Goal: Task Accomplishment & Management: Manage account settings

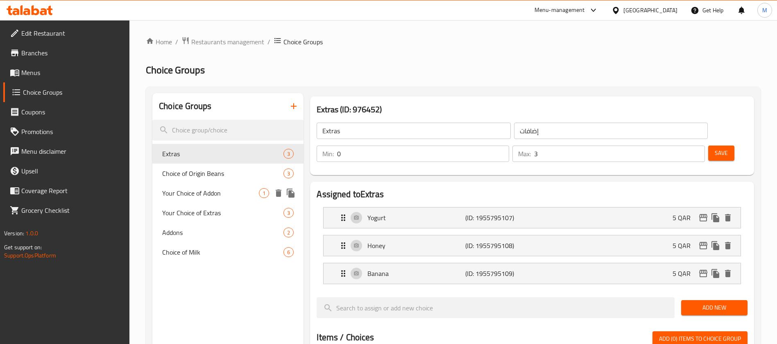
click at [200, 186] on div "Your Choice of Addon 1" at bounding box center [227, 193] width 151 height 20
type input "Your Choice of Addon"
type input "اختيارك من الاضافات"
type input "1"
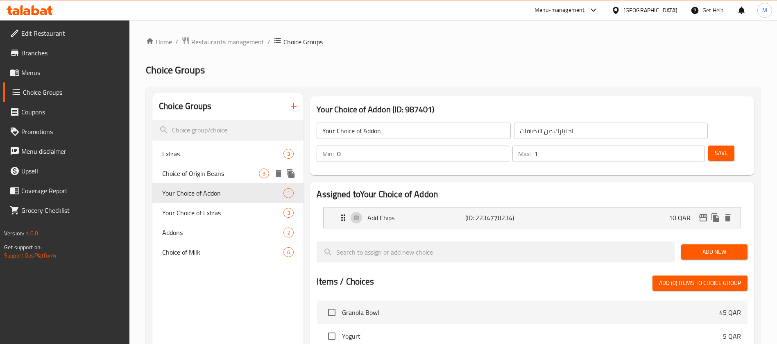
click at [208, 178] on span "Choice of Origin Beans" at bounding box center [210, 173] width 97 height 10
type input "Choice of Origin Beans"
type input "اختار اصل بلد القهوه"
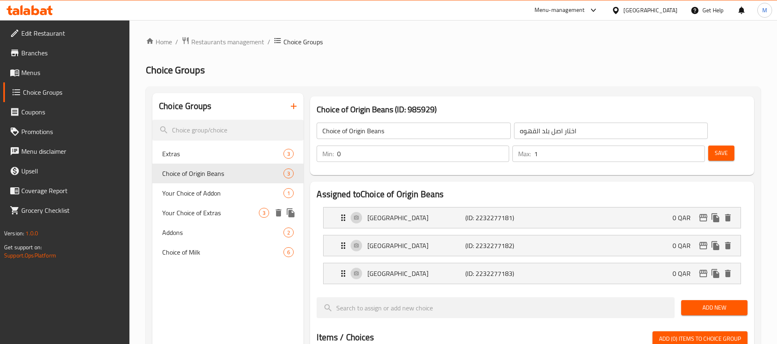
click at [205, 209] on span "Your Choice of Extras" at bounding box center [210, 213] width 97 height 10
type input "Your Choice of Extras"
type input "اختيارك من الاكسترا"
type input "3"
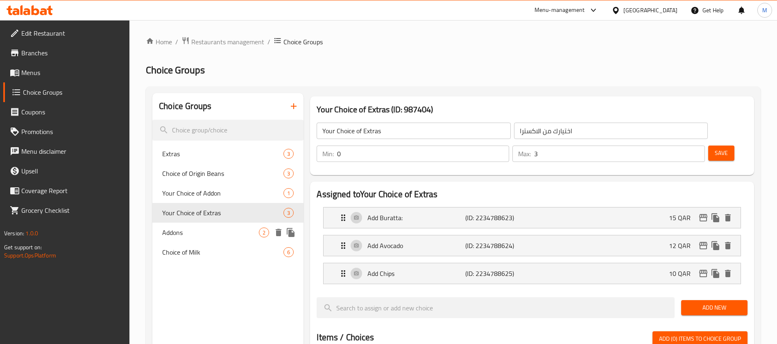
click at [198, 233] on span "Addons" at bounding box center [210, 232] width 97 height 10
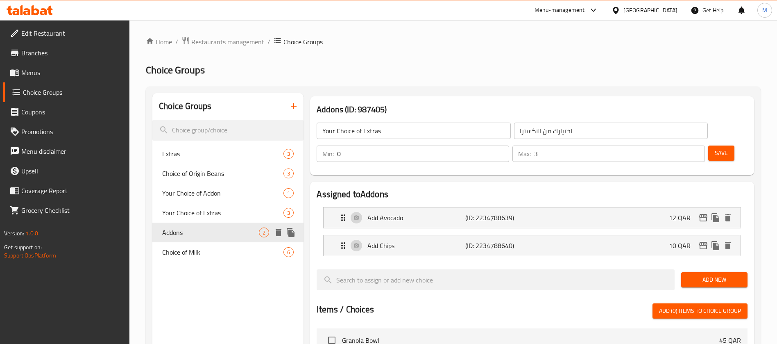
type input "Addons"
type input "اضافات"
type input "2"
click at [277, 233] on icon "delete" at bounding box center [279, 232] width 6 height 7
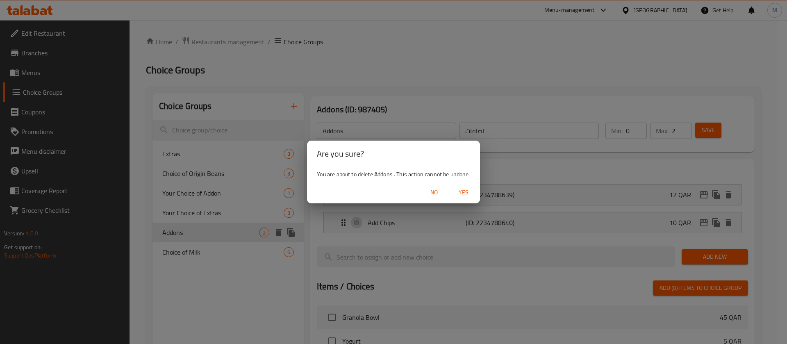
click at [466, 191] on span "Yes" at bounding box center [464, 192] width 20 height 10
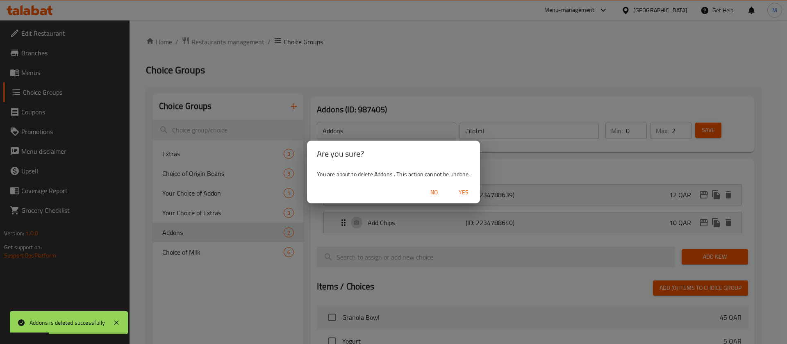
type input "Extras"
type input "إضافات"
type input "3"
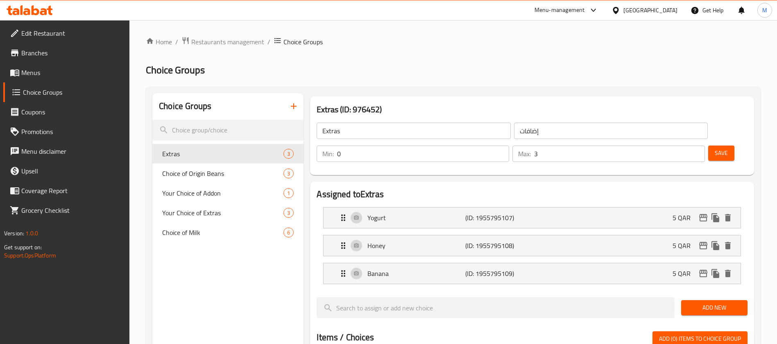
click at [38, 73] on span "Menus" at bounding box center [72, 73] width 102 height 10
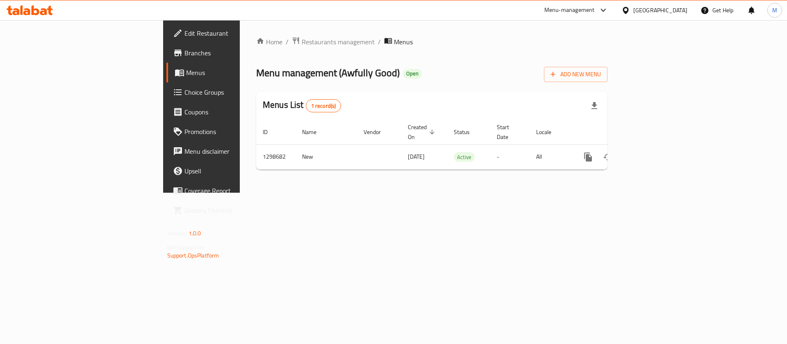
click at [44, 9] on icon at bounding box center [43, 11] width 7 height 7
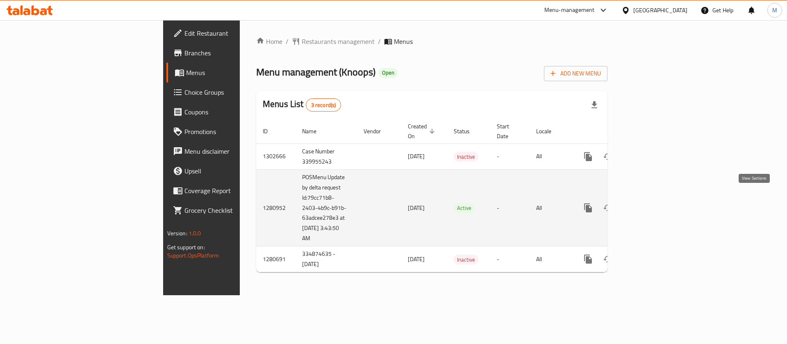
click at [651, 204] on icon "enhanced table" at bounding box center [646, 207] width 7 height 7
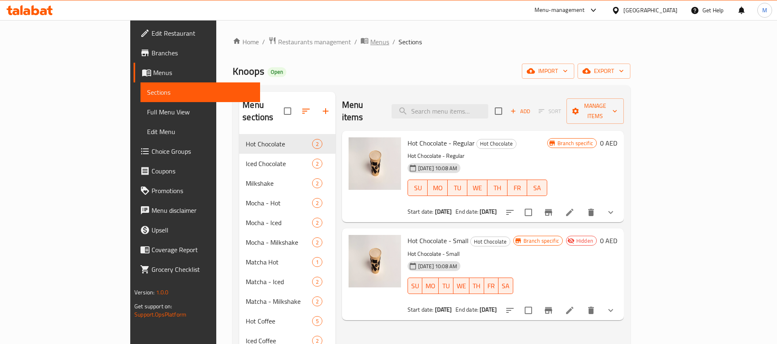
click at [370, 43] on span "Menus" at bounding box center [379, 42] width 19 height 10
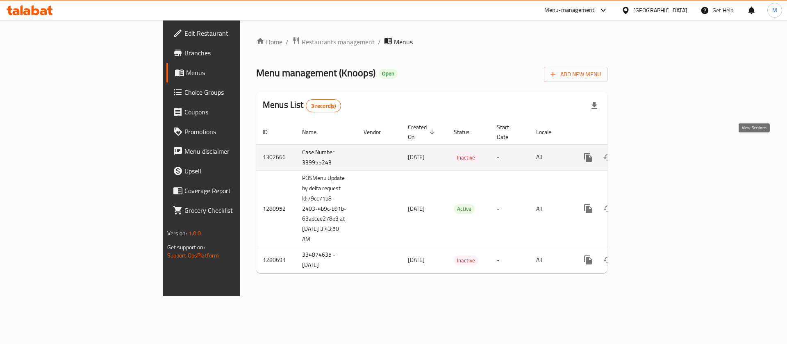
click at [657, 148] on link "enhanced table" at bounding box center [647, 158] width 20 height 20
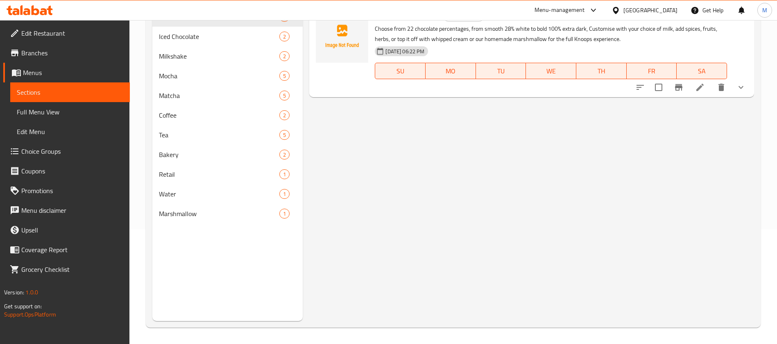
scroll to position [53, 0]
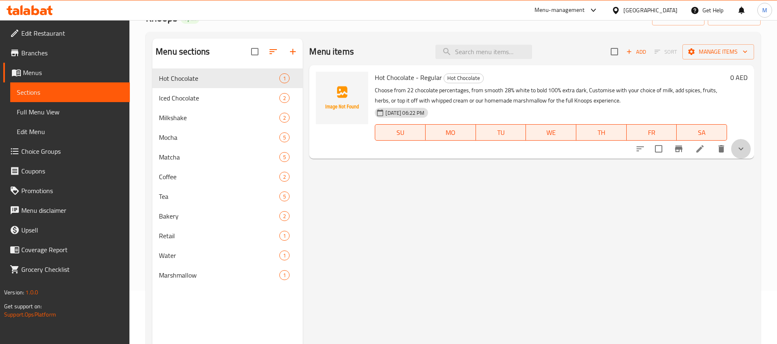
click at [733, 152] on button "show more" at bounding box center [741, 149] width 20 height 20
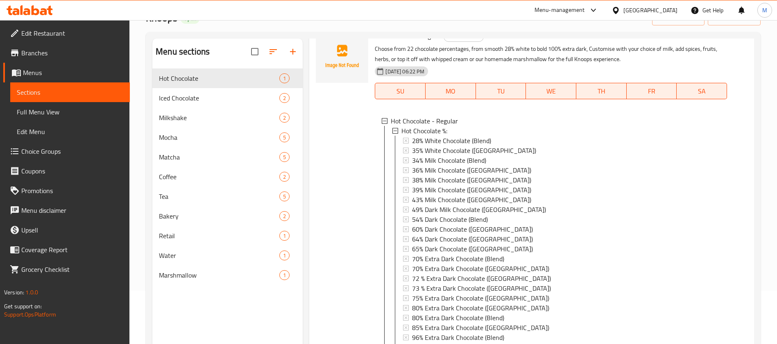
scroll to position [61, 0]
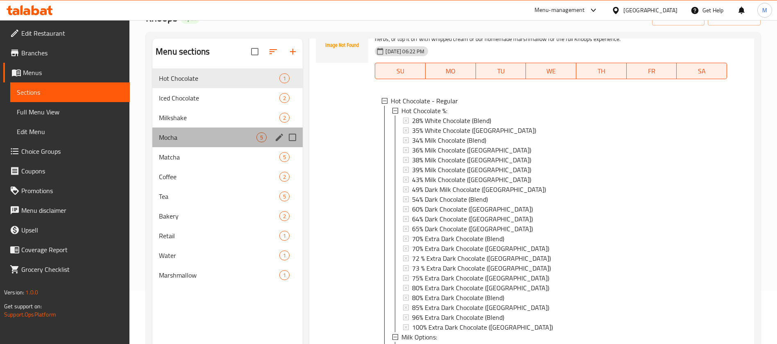
click at [208, 131] on div "Mocha 5" at bounding box center [227, 137] width 150 height 20
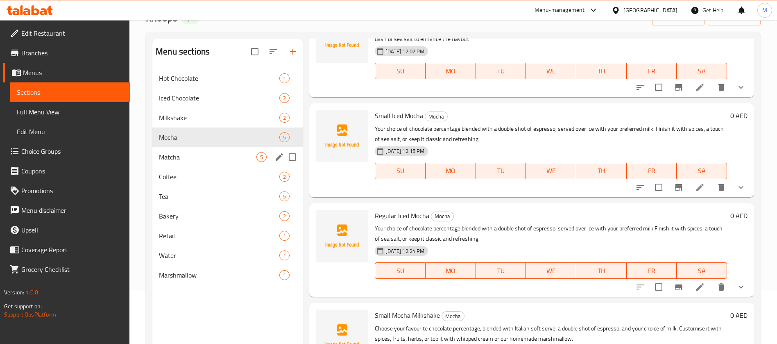
click at [218, 163] on div "Matcha 5" at bounding box center [227, 157] width 150 height 20
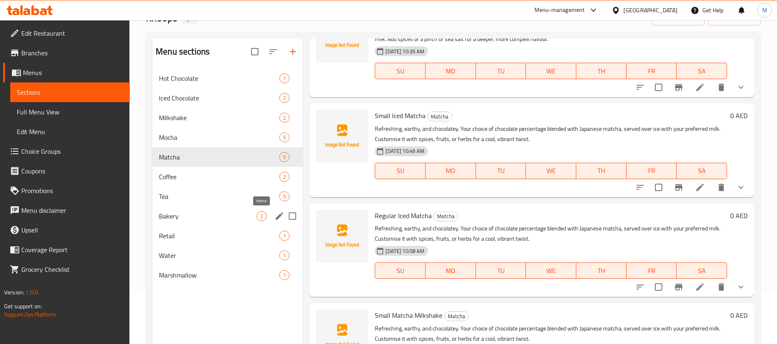
click at [257, 212] on span "2" at bounding box center [261, 216] width 9 height 8
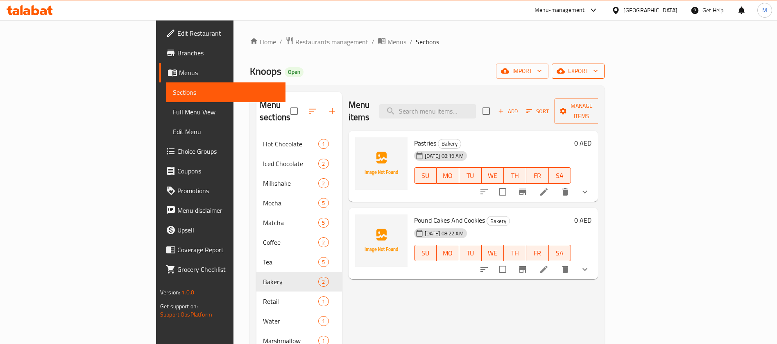
click at [598, 70] on span "export" at bounding box center [578, 71] width 40 height 10
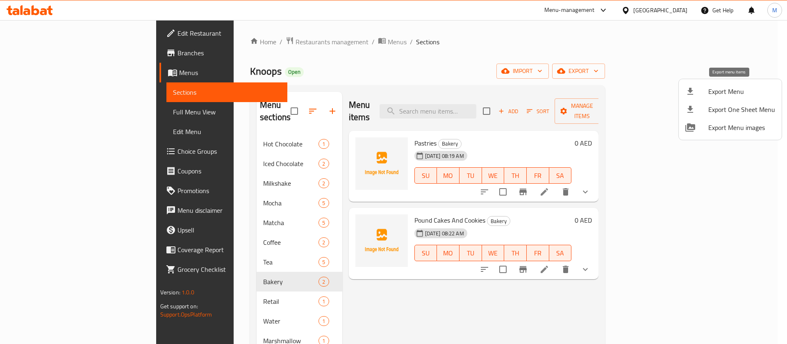
click at [713, 89] on span "Export Menu" at bounding box center [741, 91] width 67 height 10
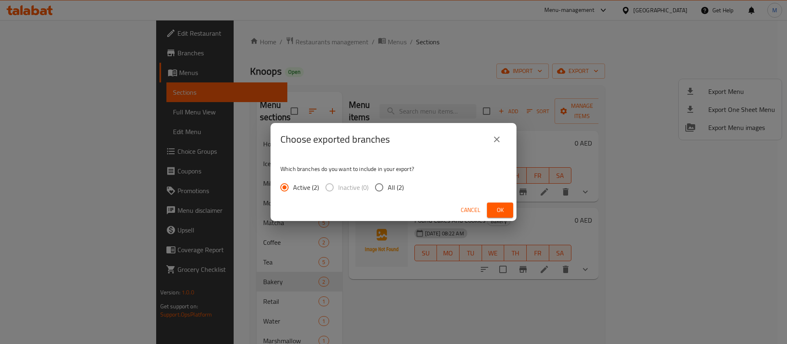
click at [387, 188] on label "All (2)" at bounding box center [386, 187] width 33 height 17
click at [387, 188] on input "All (2)" at bounding box center [378, 187] width 17 height 17
radio input "true"
click at [495, 210] on span "Ok" at bounding box center [499, 210] width 13 height 10
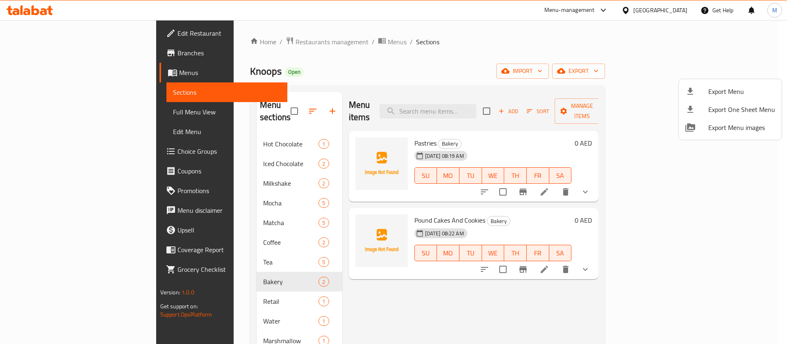
click at [168, 139] on div at bounding box center [393, 172] width 787 height 344
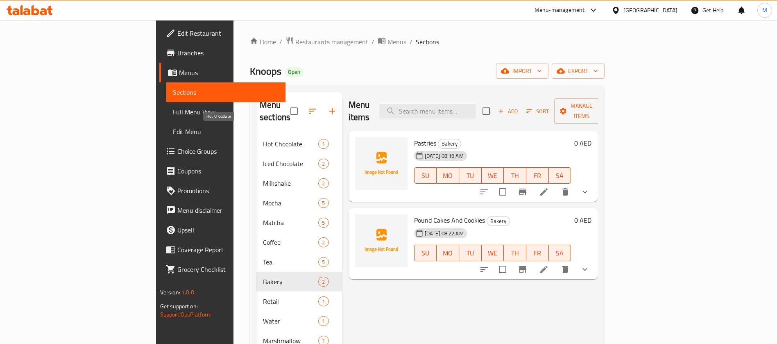
click at [263, 139] on span "Hot Chocolate" at bounding box center [290, 144] width 55 height 10
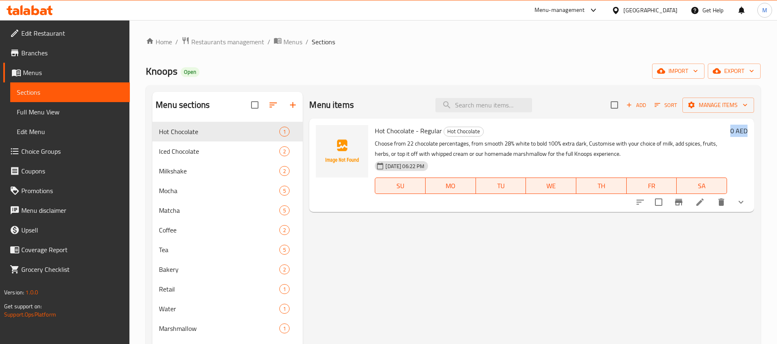
click at [749, 206] on div "Hot Chocolate - Regular Hot Chocolate Choose from 22 chocolate percentages, fro…" at bounding box center [531, 164] width 445 height 93
click at [749, 200] on button "show more" at bounding box center [741, 202] width 20 height 20
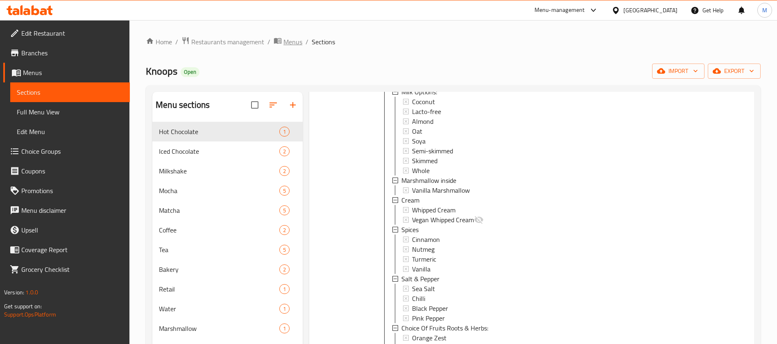
click at [287, 37] on span "Menus" at bounding box center [293, 42] width 19 height 10
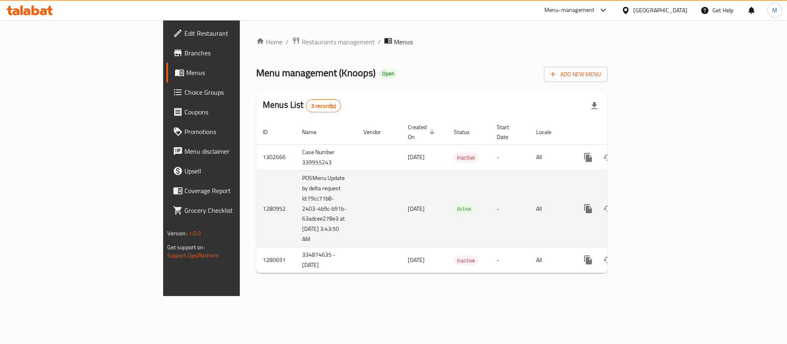
click at [652, 204] on icon "enhanced table" at bounding box center [647, 209] width 10 height 10
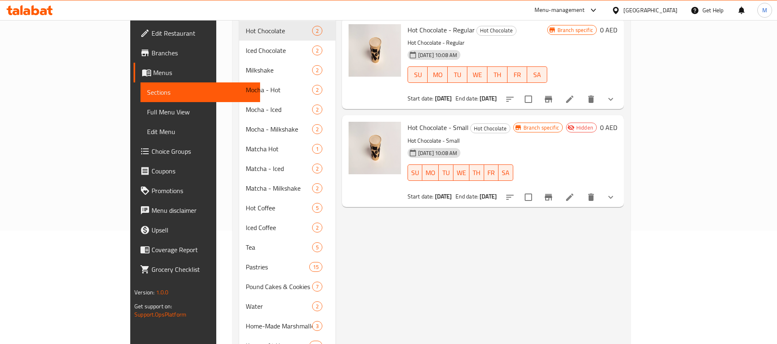
scroll to position [62, 0]
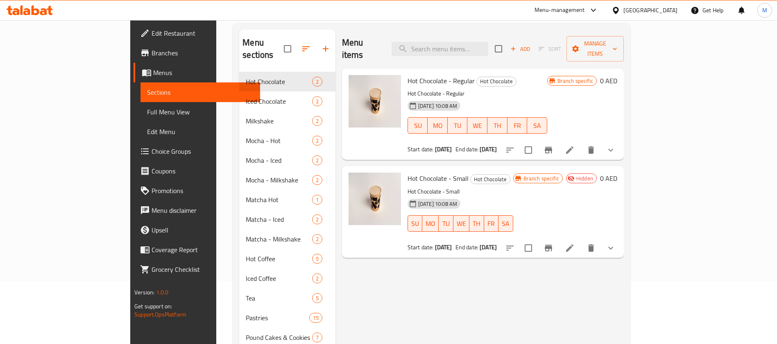
click at [152, 147] on span "Choice Groups" at bounding box center [203, 151] width 102 height 10
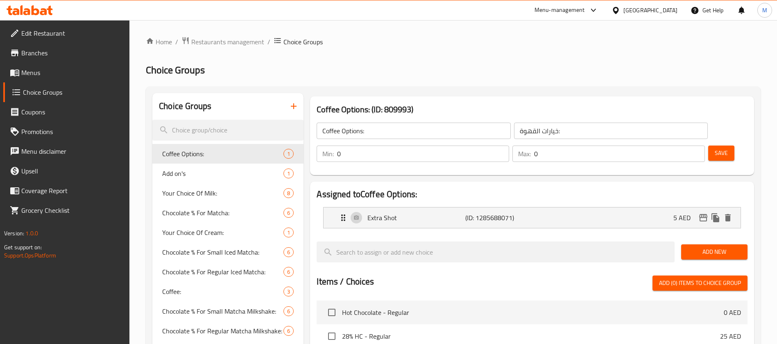
click at [33, 71] on span "Menus" at bounding box center [72, 73] width 102 height 10
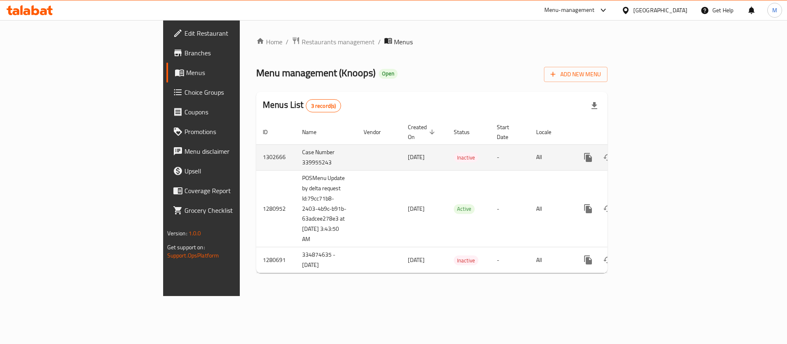
click at [657, 148] on link "enhanced table" at bounding box center [647, 158] width 20 height 20
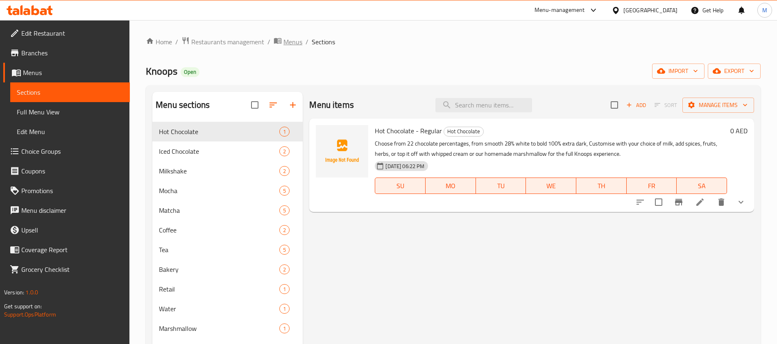
click at [288, 39] on span "Menus" at bounding box center [293, 42] width 19 height 10
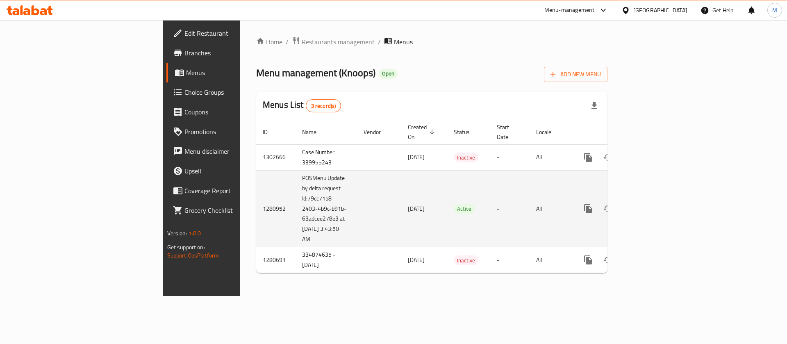
click at [651, 205] on icon "enhanced table" at bounding box center [646, 208] width 7 height 7
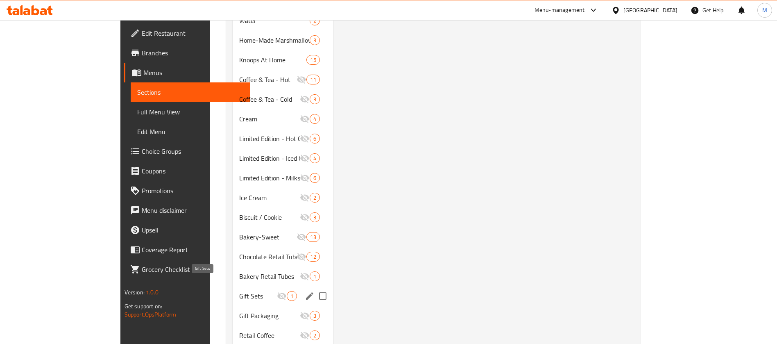
scroll to position [307, 0]
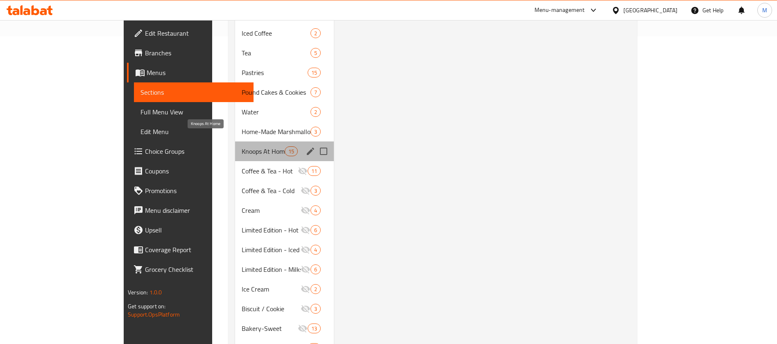
click at [242, 146] on span "Knoops At Home" at bounding box center [263, 151] width 43 height 10
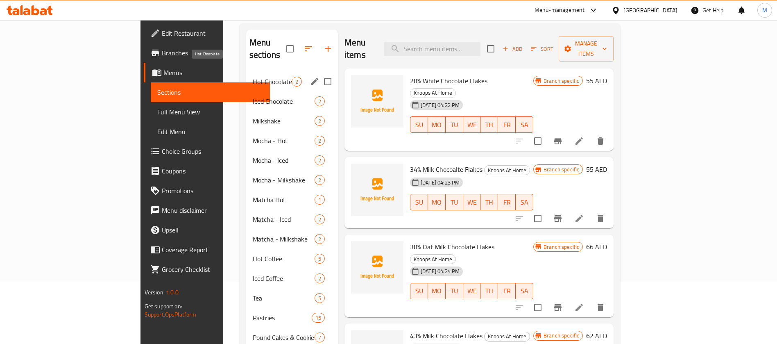
click at [253, 77] on span "Hot Chocolate" at bounding box center [272, 82] width 39 height 10
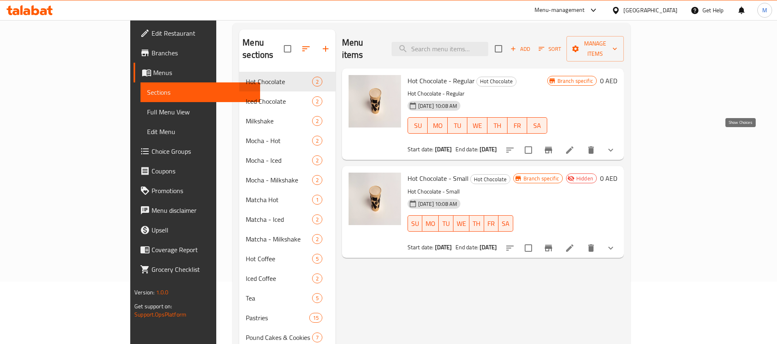
click at [616, 145] on icon "show more" at bounding box center [611, 150] width 10 height 10
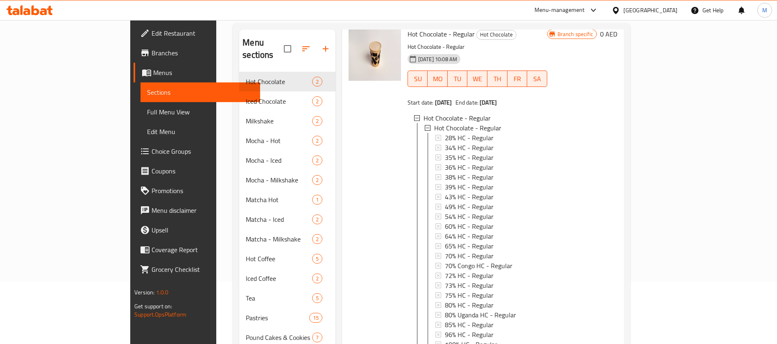
scroll to position [123, 0]
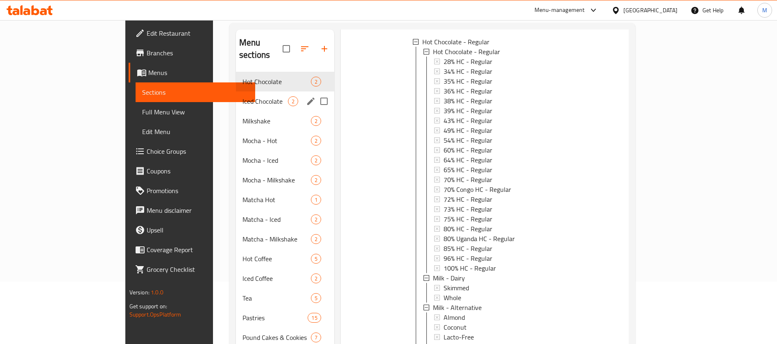
click at [243, 96] on span "Iced Chocolate" at bounding box center [265, 101] width 45 height 10
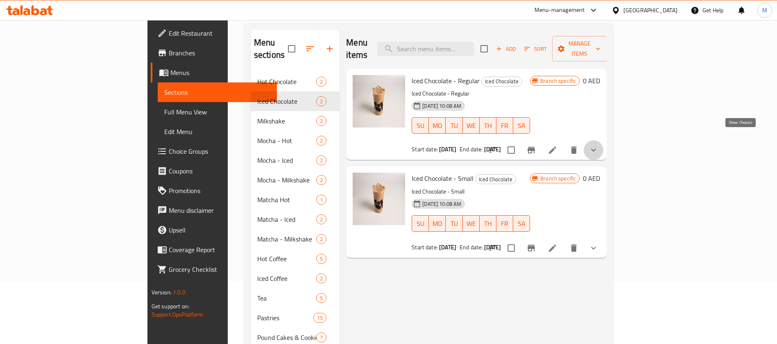
click at [599, 145] on icon "show more" at bounding box center [594, 150] width 10 height 10
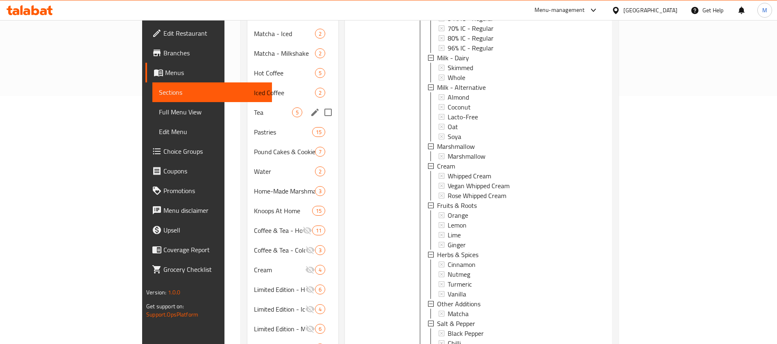
scroll to position [124, 0]
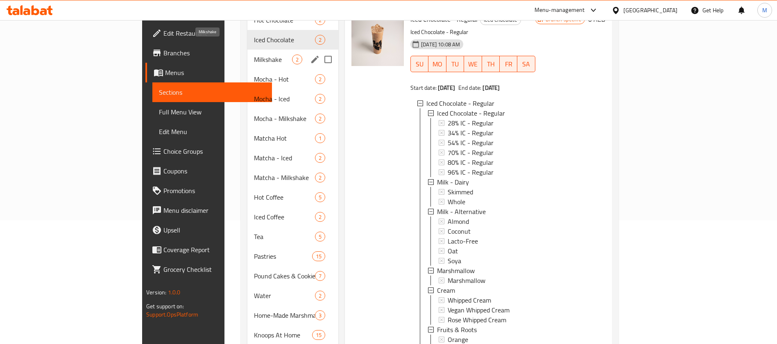
click at [254, 54] on span "Milkshake" at bounding box center [273, 59] width 38 height 10
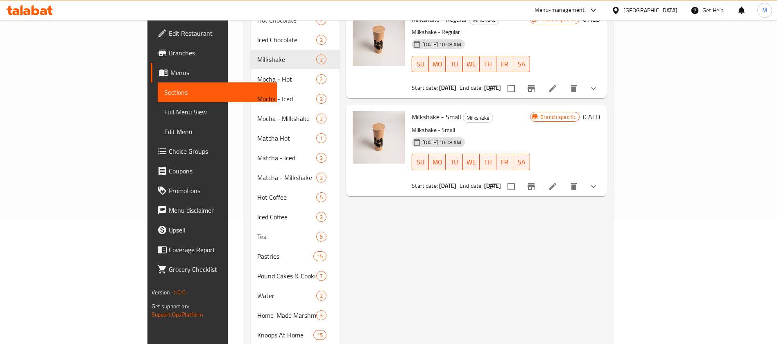
click at [599, 182] on icon "show more" at bounding box center [594, 187] width 10 height 10
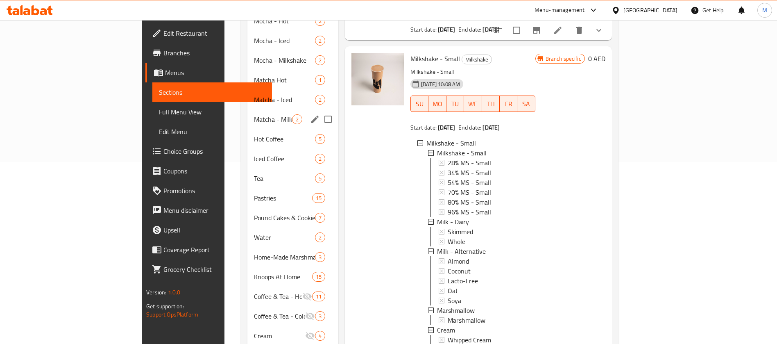
scroll to position [247, 0]
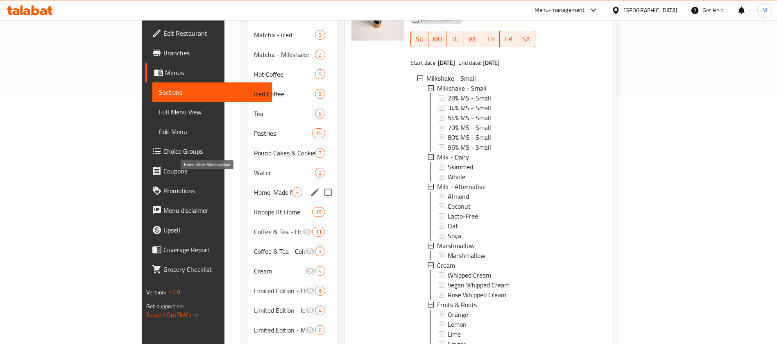
click at [254, 187] on span "Home-Made Marshmallow" at bounding box center [273, 192] width 38 height 10
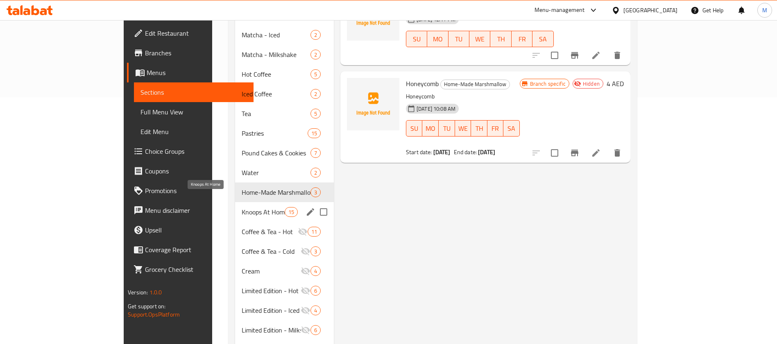
click at [242, 207] on span "Knoops At Home" at bounding box center [263, 212] width 43 height 10
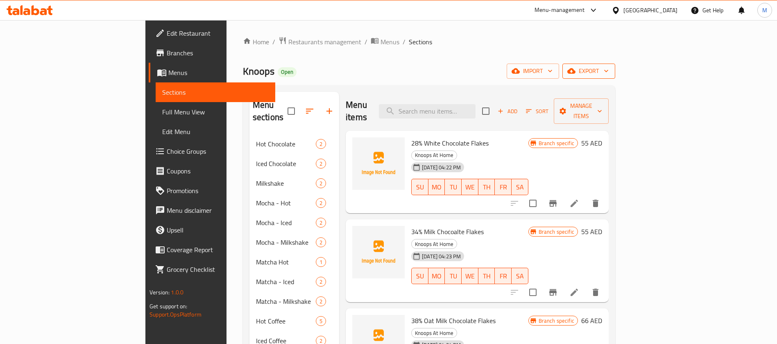
click at [576, 68] on icon "button" at bounding box center [571, 71] width 8 height 8
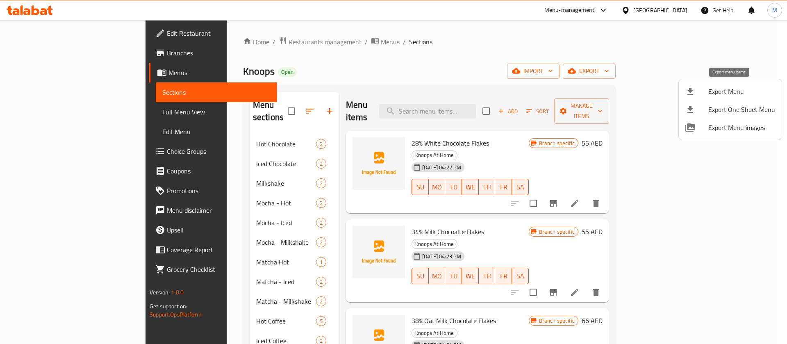
click at [708, 92] on span "Export Menu" at bounding box center [741, 91] width 67 height 10
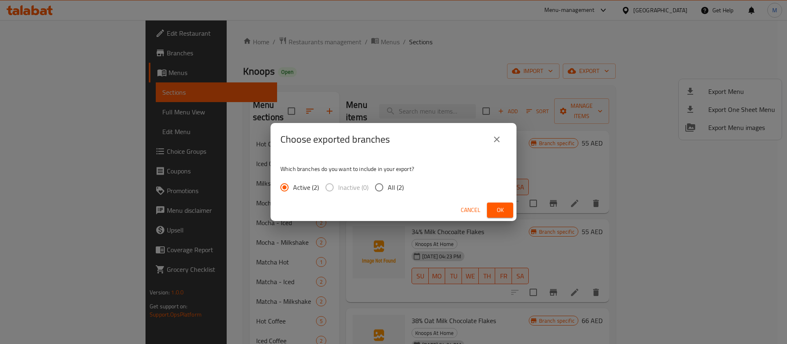
click at [393, 189] on span "All (2)" at bounding box center [396, 187] width 16 height 10
click at [388, 189] on input "All (2)" at bounding box center [378, 187] width 17 height 17
radio input "true"
click at [505, 210] on span "Ok" at bounding box center [499, 210] width 13 height 10
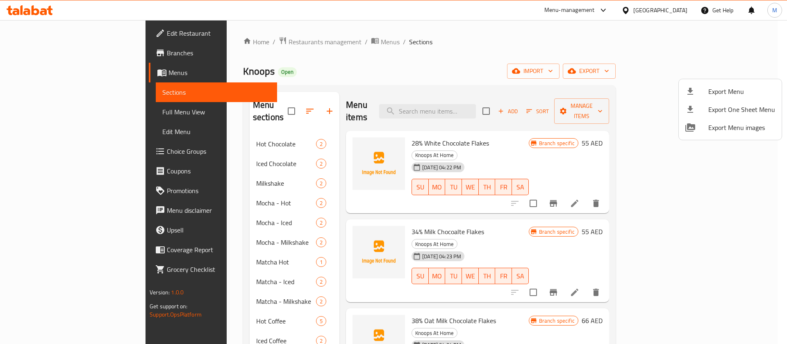
click at [294, 39] on div at bounding box center [393, 172] width 787 height 344
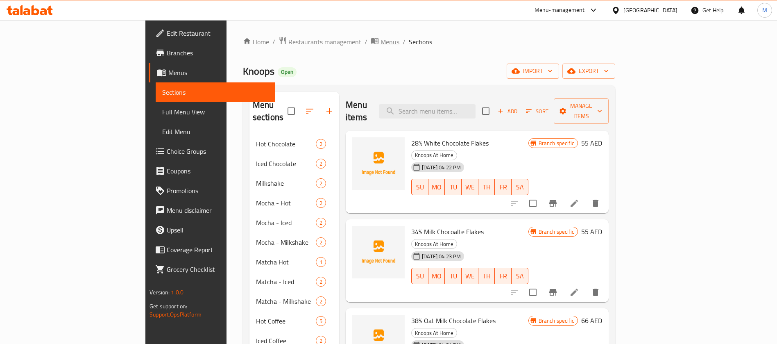
click at [381, 41] on span "Menus" at bounding box center [390, 42] width 19 height 10
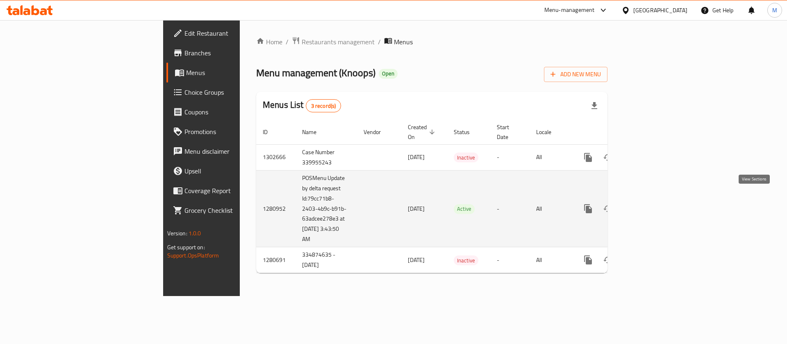
click at [652, 204] on icon "enhanced table" at bounding box center [647, 209] width 10 height 10
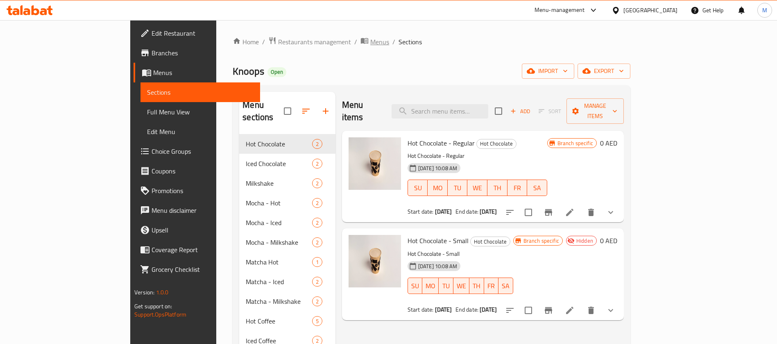
click at [370, 43] on span "Menus" at bounding box center [379, 42] width 19 height 10
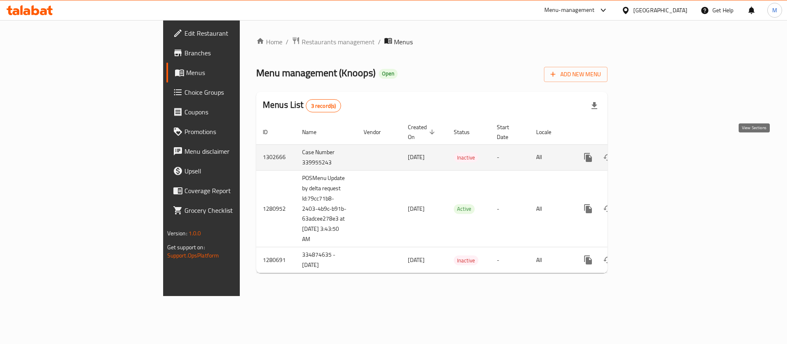
click at [652, 152] on icon "enhanced table" at bounding box center [647, 157] width 10 height 10
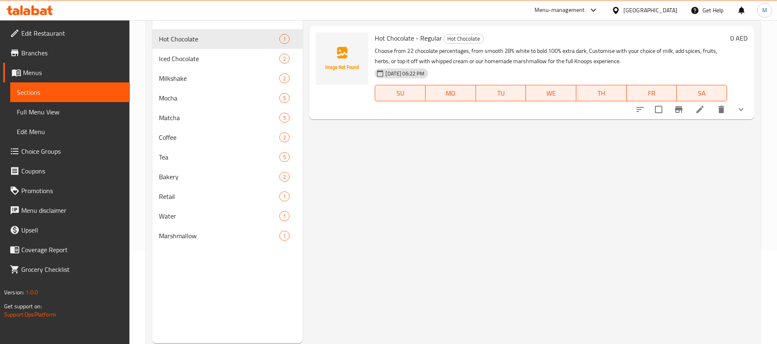
scroll to position [115, 0]
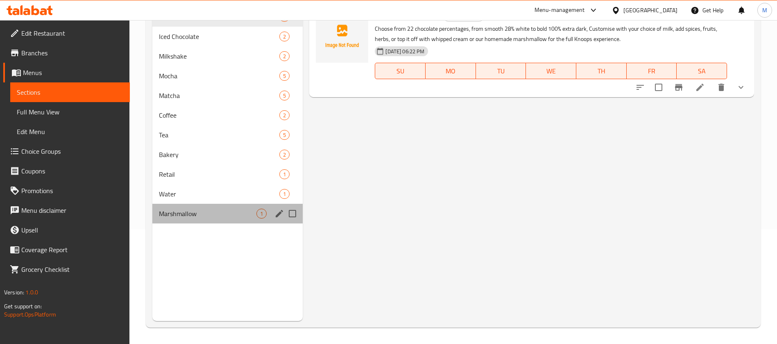
click at [183, 205] on div "Marshmallow 1" at bounding box center [227, 214] width 150 height 20
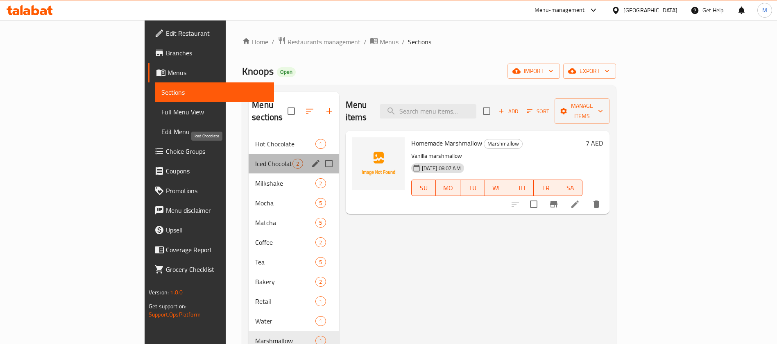
click at [255, 159] on span "Iced Chocolate" at bounding box center [273, 164] width 37 height 10
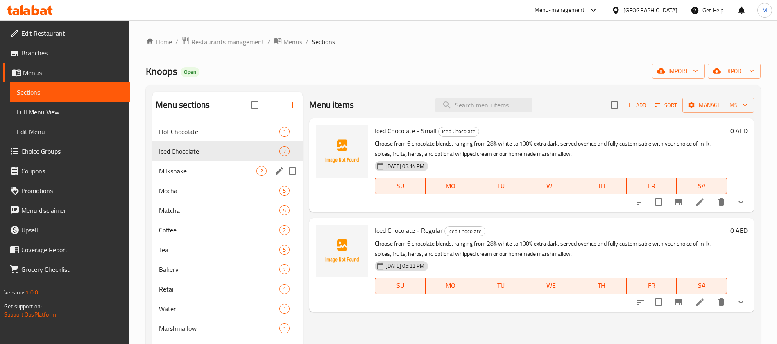
click at [203, 181] on div "Mocha 5" at bounding box center [227, 191] width 150 height 20
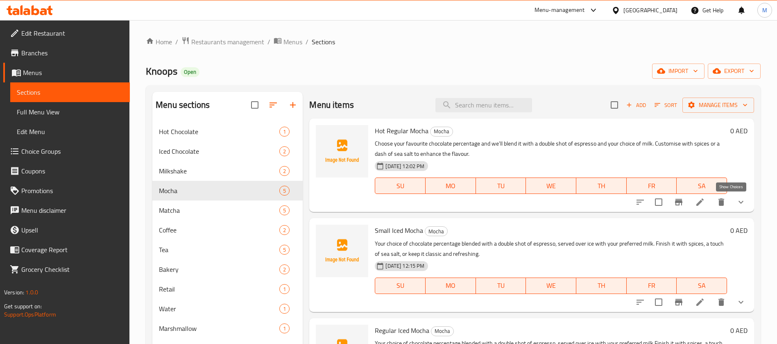
click at [736, 199] on icon "show more" at bounding box center [741, 202] width 10 height 10
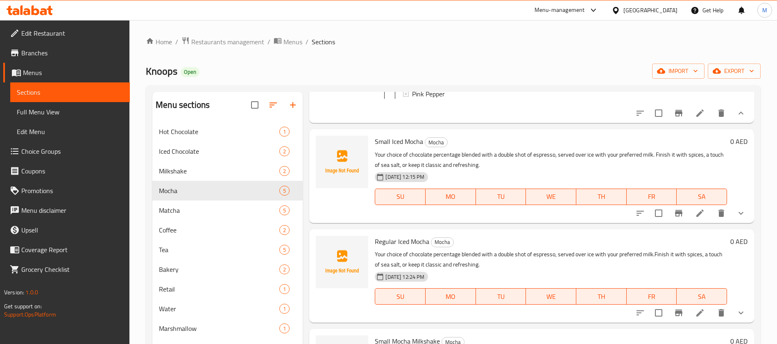
scroll to position [738, 0]
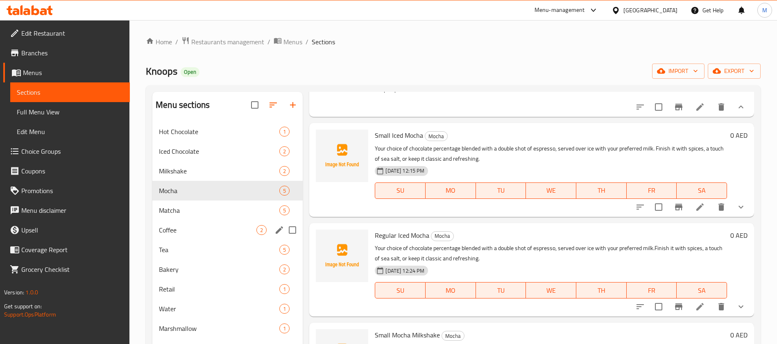
click at [202, 239] on div "Coffee 2" at bounding box center [227, 230] width 150 height 20
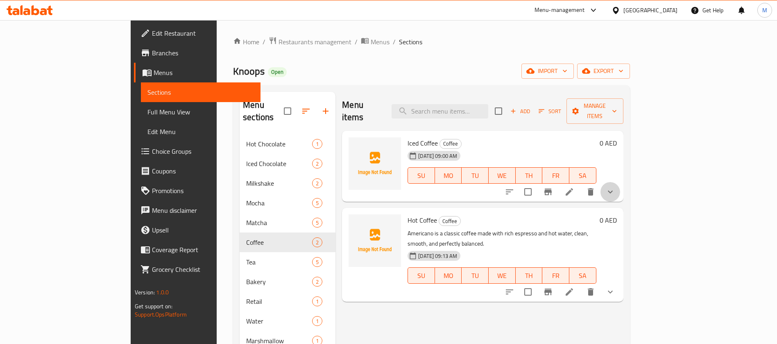
click at [620, 183] on button "show more" at bounding box center [611, 192] width 20 height 20
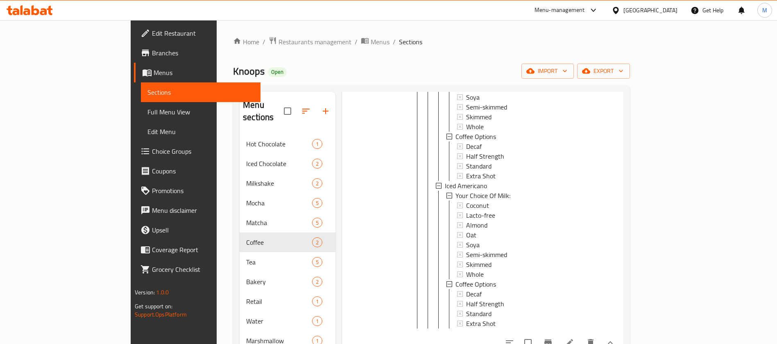
scroll to position [191, 0]
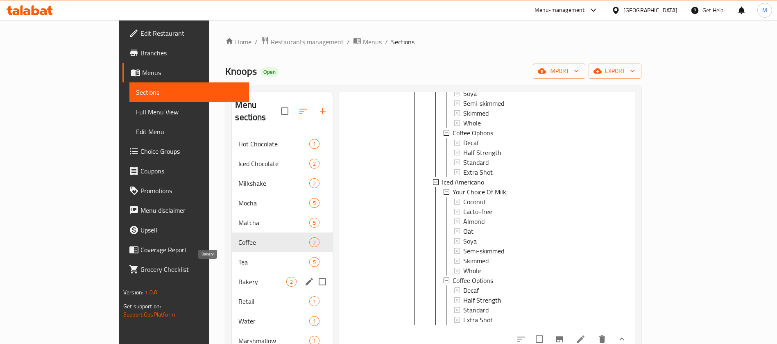
click at [238, 277] on span "Bakery" at bounding box center [262, 282] width 48 height 10
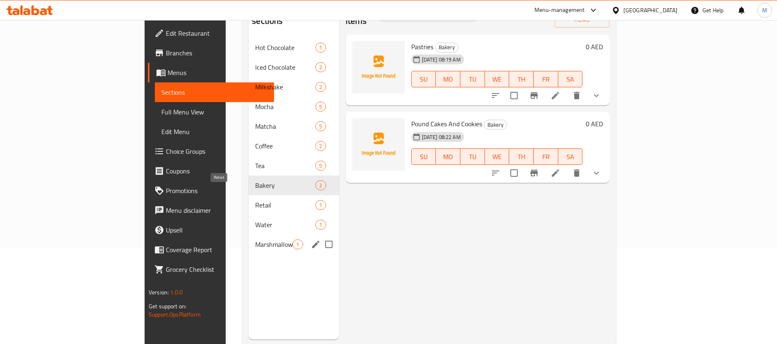
scroll to position [115, 0]
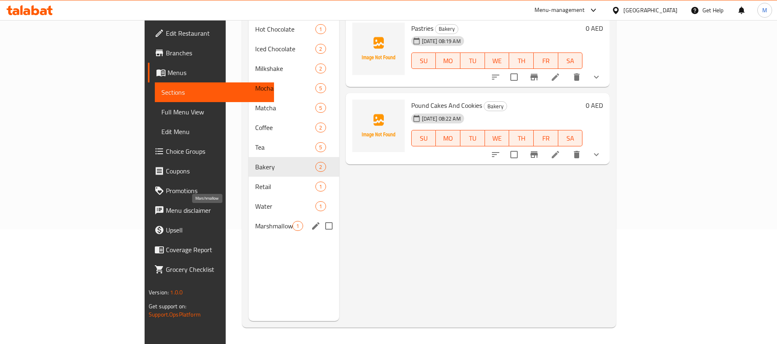
click at [255, 221] on span "Marshmallow" at bounding box center [273, 226] width 37 height 10
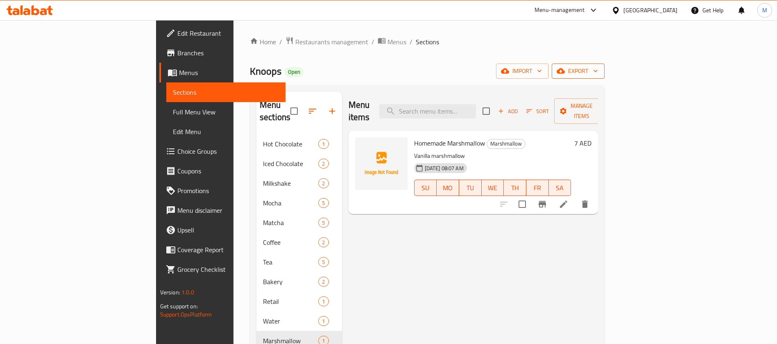
click at [598, 73] on span "export" at bounding box center [578, 71] width 40 height 10
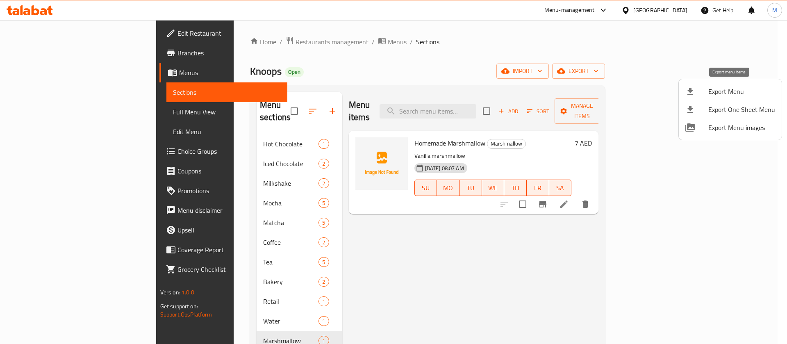
click at [702, 90] on div at bounding box center [696, 91] width 23 height 10
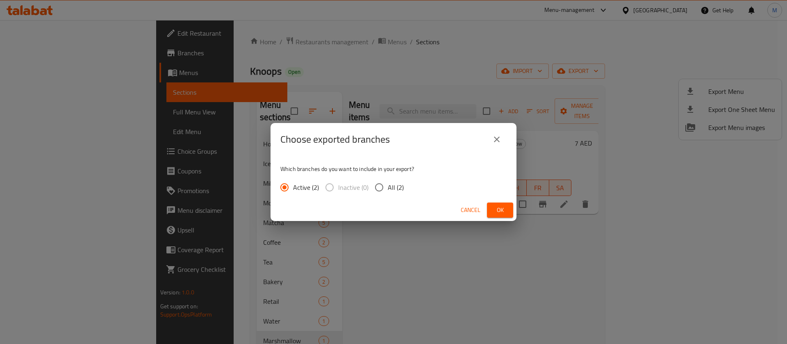
click at [380, 186] on input "All (2)" at bounding box center [378, 187] width 17 height 17
radio input "true"
click at [493, 204] on button "Ok" at bounding box center [500, 209] width 26 height 15
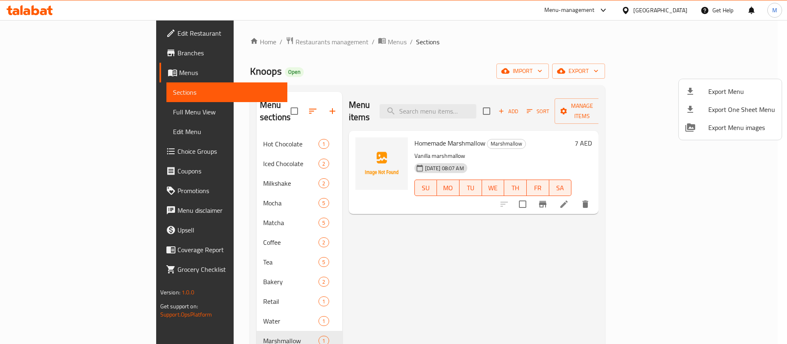
click at [278, 40] on div at bounding box center [393, 172] width 787 height 344
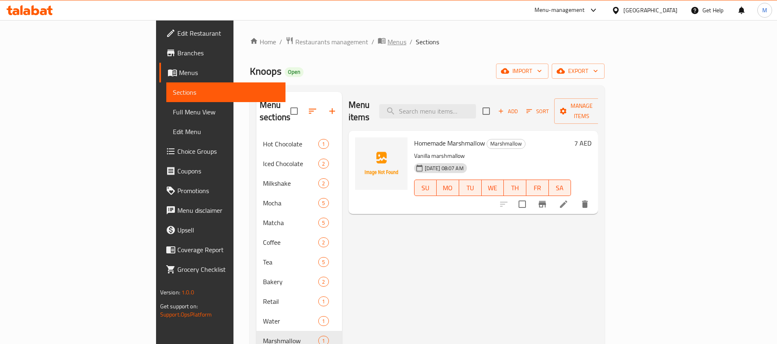
click at [378, 44] on span "breadcrumb" at bounding box center [383, 41] width 10 height 11
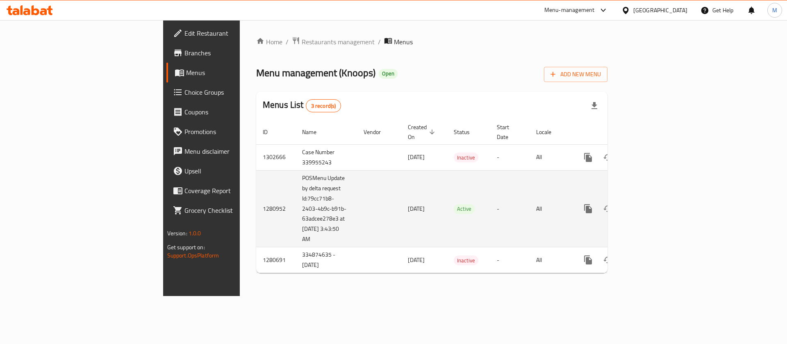
click at [652, 204] on icon "enhanced table" at bounding box center [647, 209] width 10 height 10
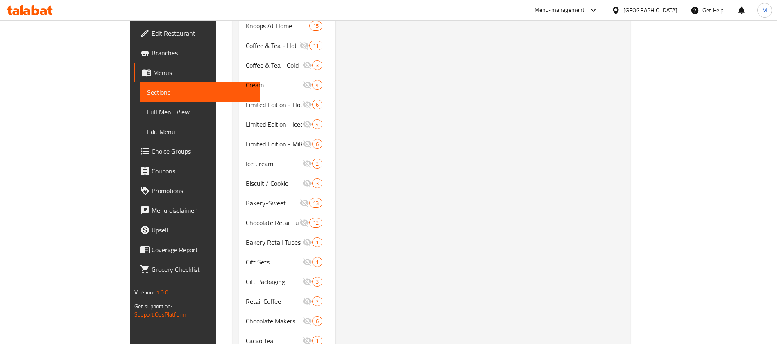
scroll to position [407, 0]
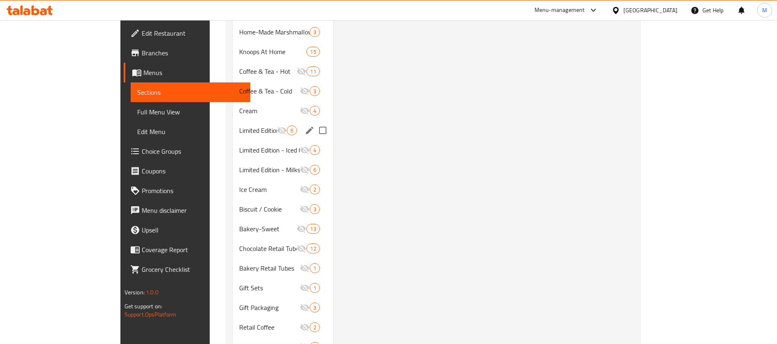
click at [314, 122] on input "Menu sections" at bounding box center [322, 130] width 17 height 17
checkbox input "true"
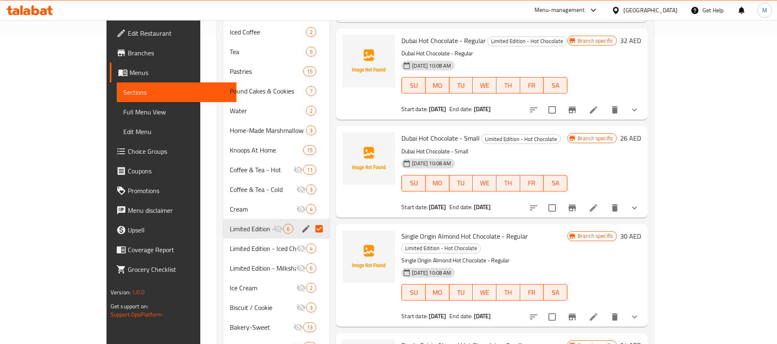
scroll to position [299, 0]
